Goal: Task Accomplishment & Management: Use online tool/utility

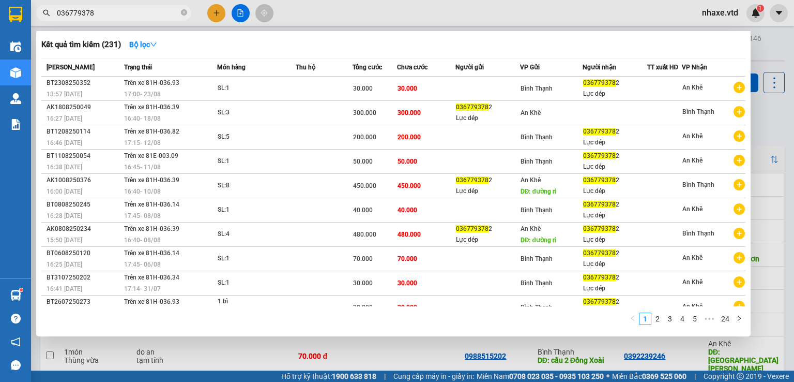
scroll to position [10, 0]
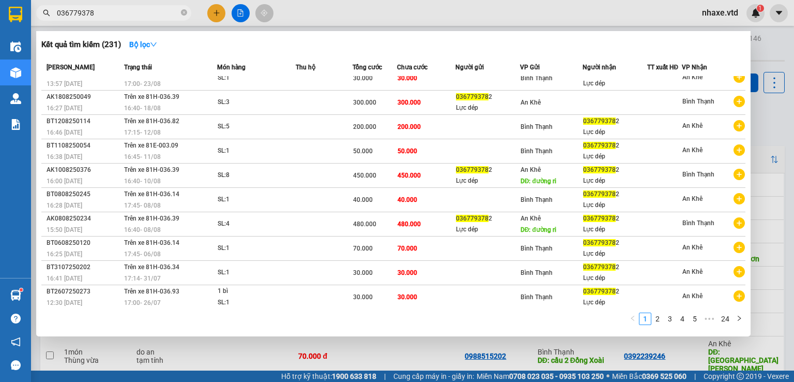
click at [157, 14] on input "036779378" at bounding box center [118, 12] width 122 height 11
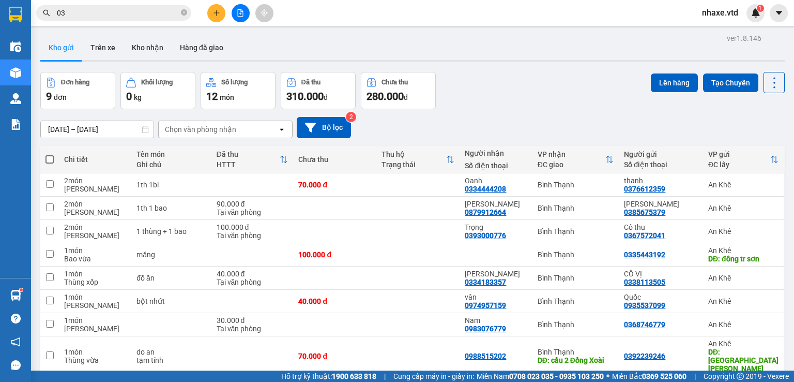
type input "0"
click at [239, 12] on icon "file-add" at bounding box center [240, 12] width 7 height 7
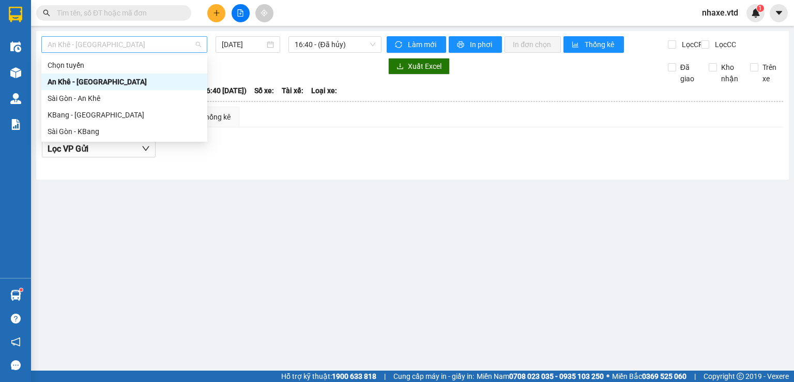
click at [134, 49] on span "An Khê - [GEOGRAPHIC_DATA]" at bounding box center [125, 45] width 154 height 16
click at [67, 96] on div "Sài Gòn - An Khê" at bounding box center [125, 98] width 154 height 11
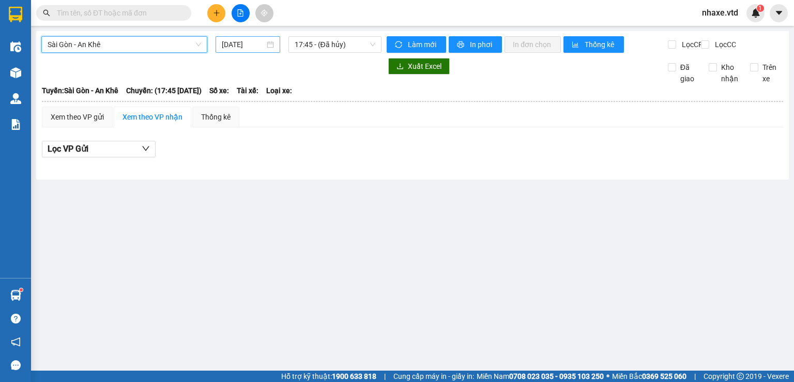
click at [246, 42] on input "[DATE]" at bounding box center [243, 44] width 42 height 11
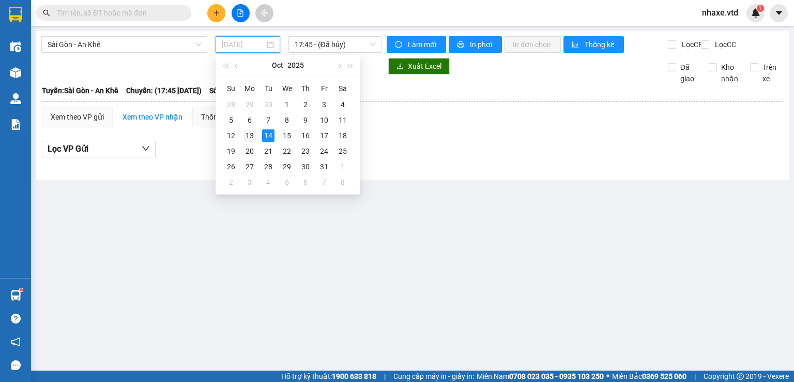
click at [250, 135] on div "13" at bounding box center [250, 135] width 12 height 12
type input "[DATE]"
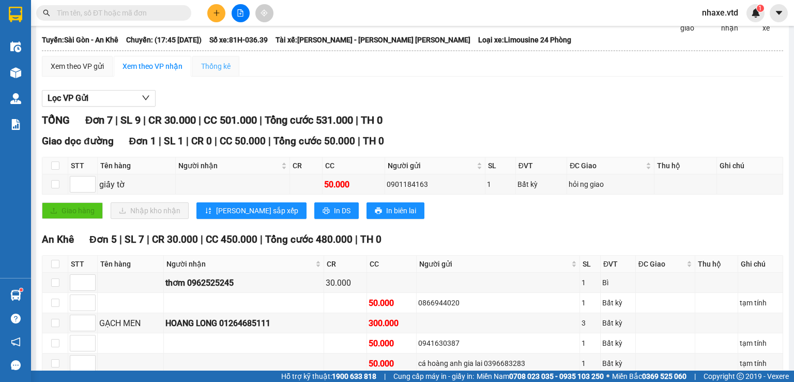
scroll to position [103, 0]
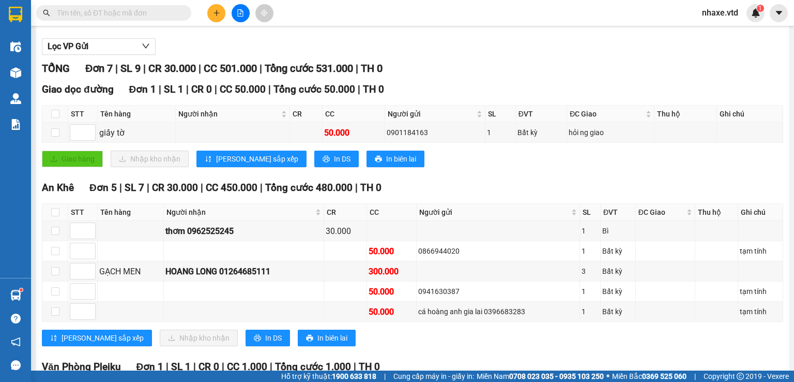
click at [112, 14] on input "text" at bounding box center [118, 12] width 122 height 11
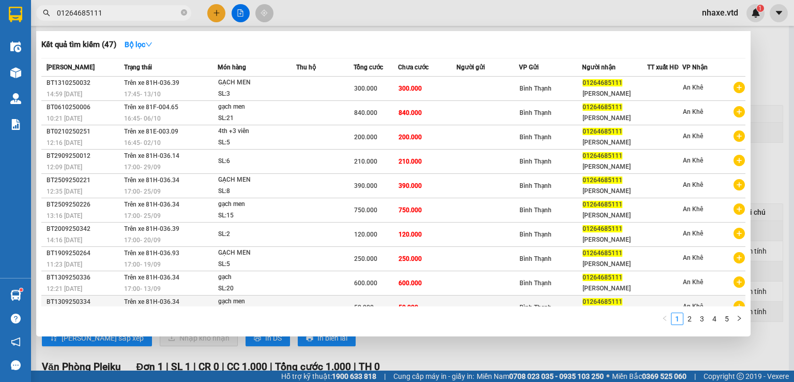
scroll to position [10, 0]
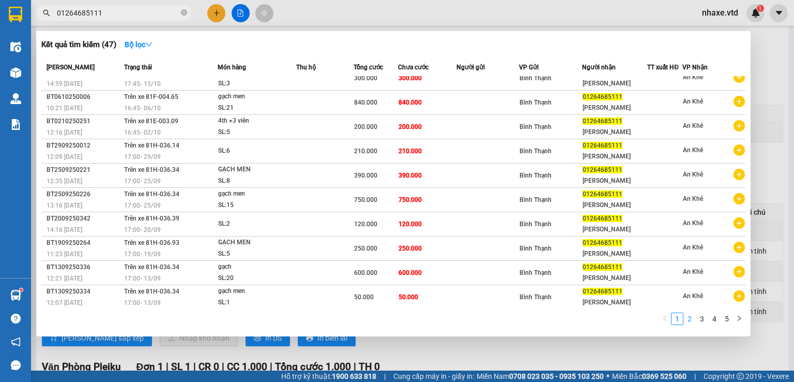
type input "01264685111"
click at [689, 317] on link "2" at bounding box center [689, 318] width 11 height 11
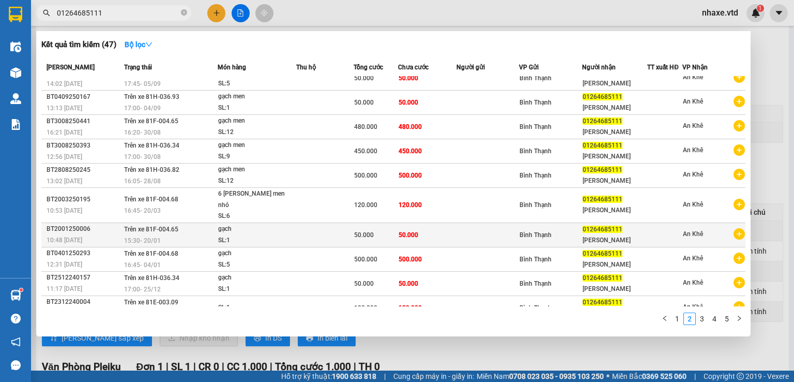
scroll to position [0, 0]
